Goal: Information Seeking & Learning: Learn about a topic

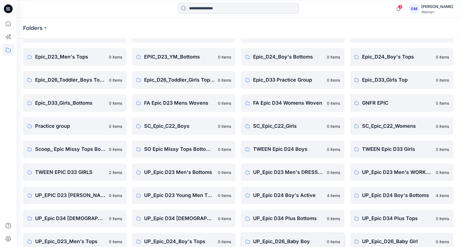
scroll to position [115, 0]
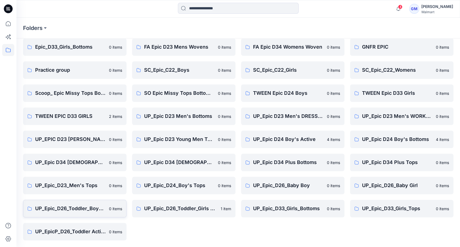
click at [93, 209] on p "UP_Epic_D26_Toddler_Boys Tops & Bottoms" at bounding box center [70, 209] width 71 height 8
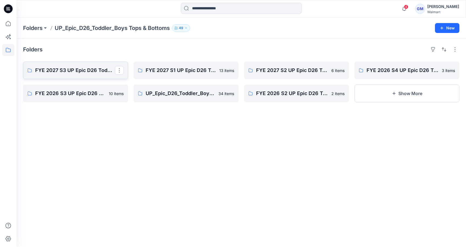
click at [84, 71] on p "FYE 2027 S3 UP Epic D26 Toddler Boy Tops & Bottoms" at bounding box center [75, 70] width 80 height 8
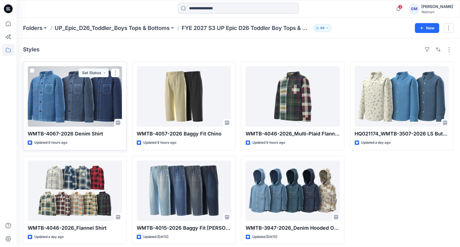
click at [69, 95] on div at bounding box center [75, 96] width 94 height 60
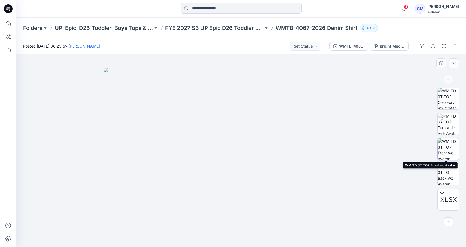
click at [440, 143] on img at bounding box center [448, 148] width 21 height 21
drag, startPoint x: 247, startPoint y: 98, endPoint x: 243, endPoint y: 142, distance: 44.5
click at [243, 142] on img at bounding box center [241, 150] width 255 height 193
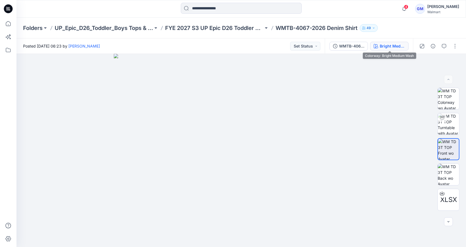
click at [401, 50] on button "Bright Medium Wash" at bounding box center [389, 46] width 38 height 9
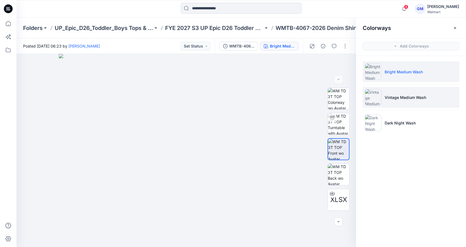
click at [403, 96] on p "Vintage Medium Wash" at bounding box center [405, 97] width 41 height 6
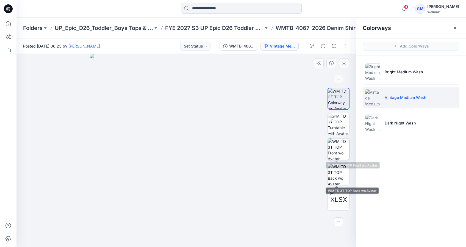
click at [338, 147] on img at bounding box center [338, 148] width 21 height 21
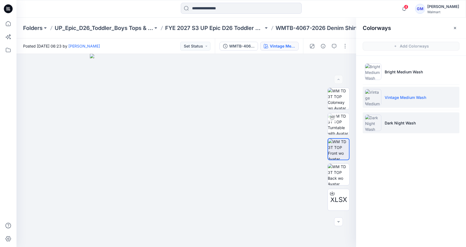
click at [371, 126] on img at bounding box center [373, 123] width 16 height 16
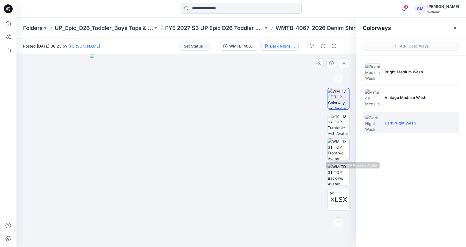
click at [340, 151] on img at bounding box center [338, 148] width 21 height 21
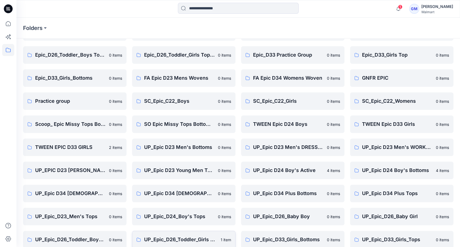
scroll to position [115, 0]
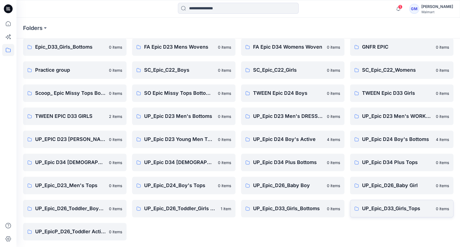
click at [384, 209] on p "UP_Epic_D33_Girls_Tops" at bounding box center [397, 209] width 71 height 8
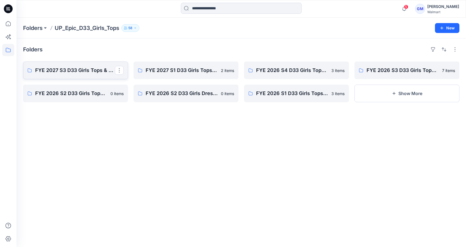
click at [93, 70] on p "FYE 2027 S3 D33 Girls Tops & Dresses Epic Design" at bounding box center [75, 70] width 80 height 8
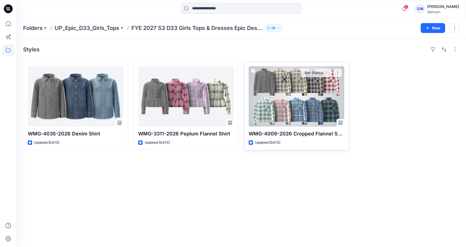
click at [290, 98] on div at bounding box center [297, 96] width 96 height 60
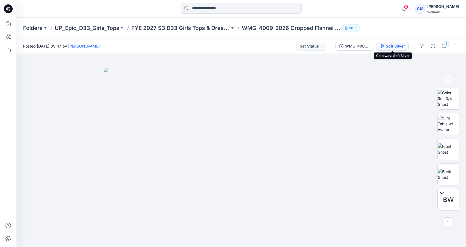
click at [402, 43] on div "Soft Silver" at bounding box center [395, 46] width 19 height 6
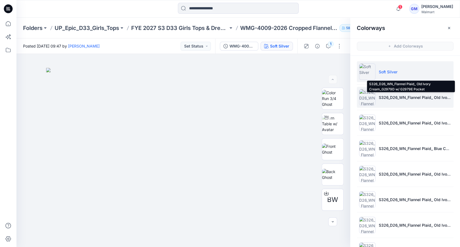
click at [401, 98] on p "S326_D26_WN_Flannel Plaid_ Old Ivory Cream_G2979D w/ G2979E Pocket" at bounding box center [415, 97] width 73 height 6
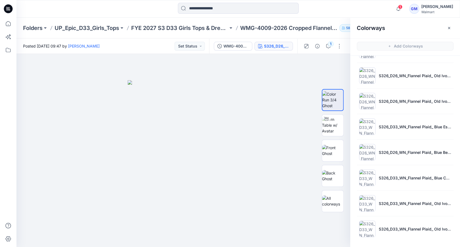
scroll to position [2, 0]
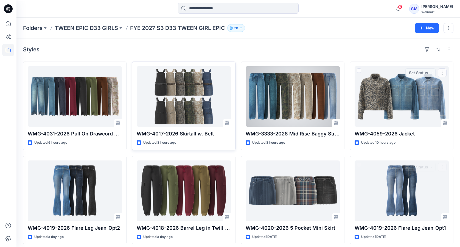
scroll to position [4, 0]
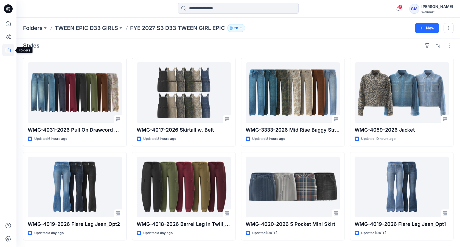
click at [8, 51] on icon at bounding box center [8, 50] width 12 height 12
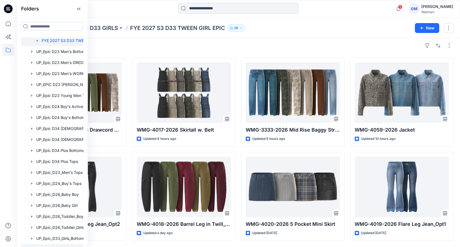
scroll to position [385, 0]
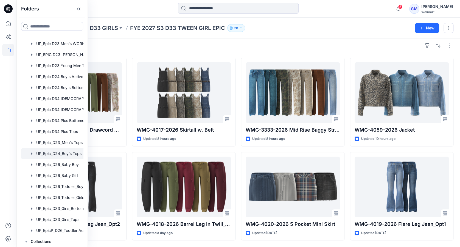
click at [67, 152] on div at bounding box center [62, 153] width 82 height 11
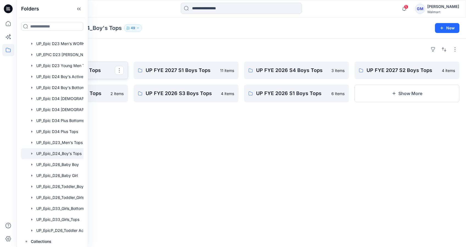
click at [105, 68] on p "UP FYE 2027 S3 Boys Tops" at bounding box center [75, 70] width 80 height 8
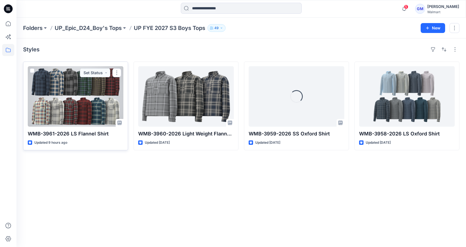
click at [99, 108] on div at bounding box center [76, 96] width 96 height 60
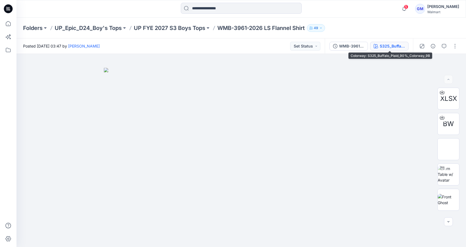
click at [392, 46] on div "S325_Buffalo_Plaid_90%_Colorway_9B" at bounding box center [392, 46] width 25 height 6
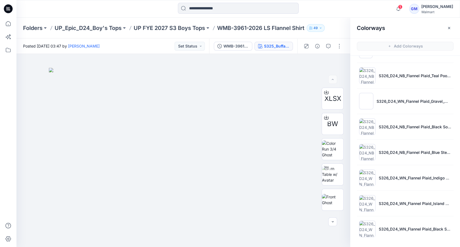
scroll to position [2, 0]
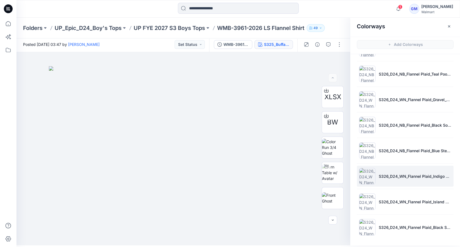
click at [369, 174] on img at bounding box center [367, 176] width 16 height 16
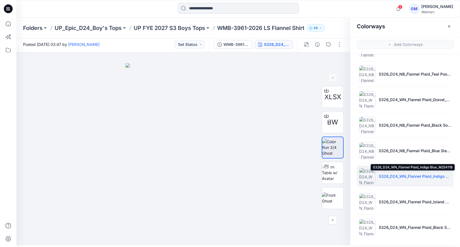
click at [418, 175] on p "S326_D24_WN_Flannel Plaid_Indigo Blue_M25411B" at bounding box center [415, 176] width 73 height 6
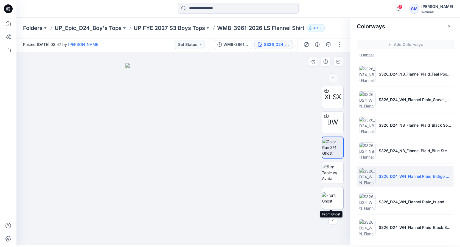
click at [333, 198] on img at bounding box center [332, 198] width 21 height 12
